Goal: Information Seeking & Learning: Learn about a topic

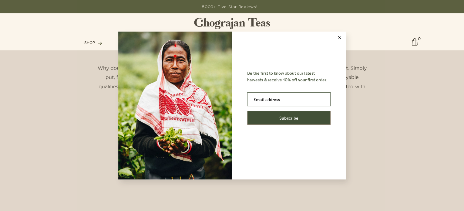
scroll to position [542, 0]
click at [339, 37] on line at bounding box center [340, 37] width 3 height 3
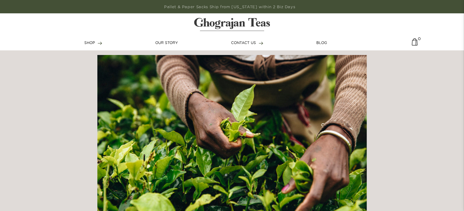
scroll to position [93, 0]
